Goal: Browse casually

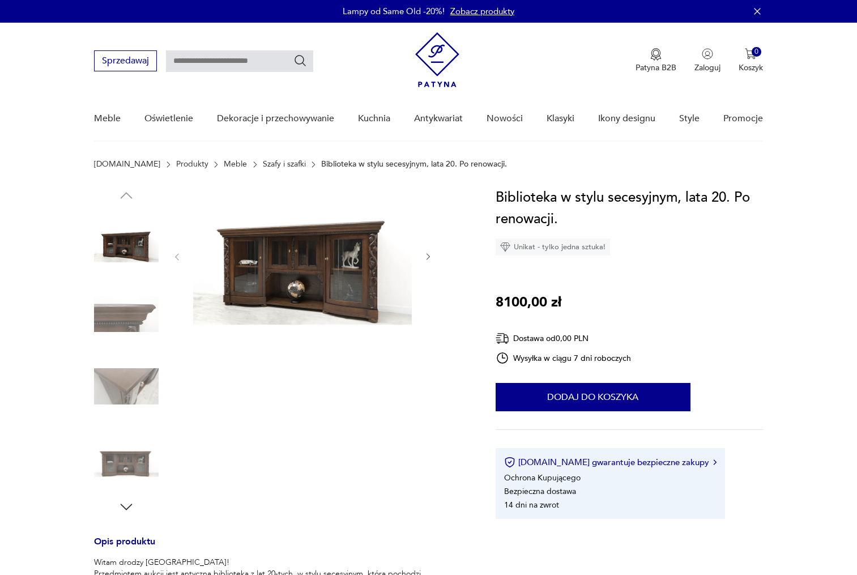
click at [293, 292] on img at bounding box center [302, 256] width 219 height 138
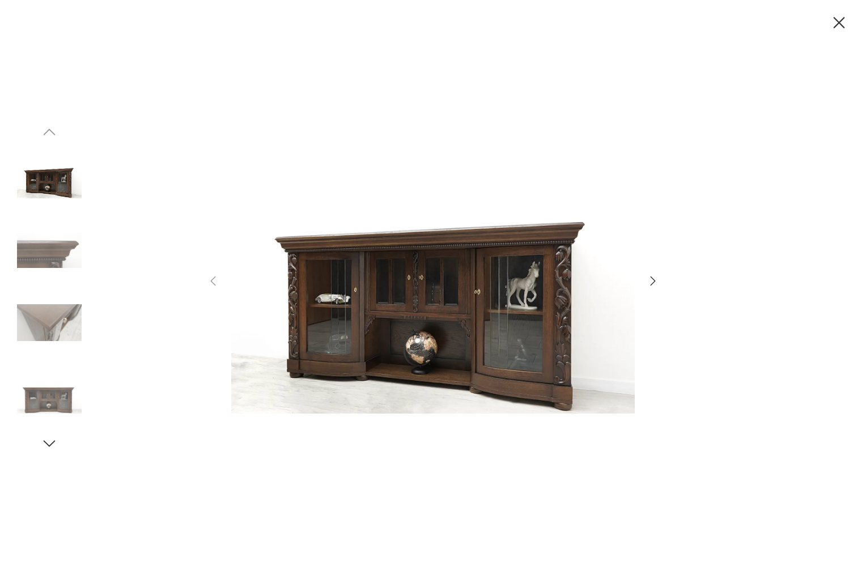
click at [345, 311] on img at bounding box center [432, 287] width 403 height 460
click at [40, 180] on img at bounding box center [49, 178] width 65 height 65
